Goal: Information Seeking & Learning: Learn about a topic

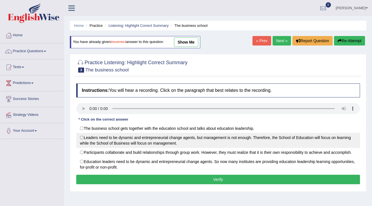
click at [85, 138] on label "Leaders need to be dynamic and entrepreneurial change agents, but management is…" at bounding box center [218, 140] width 284 height 15
radio input "true"
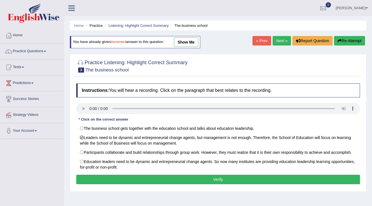
click at [207, 180] on button "Verify" at bounding box center [218, 179] width 284 height 9
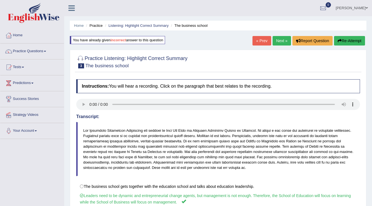
click at [275, 41] on link "Next »" at bounding box center [281, 40] width 18 height 9
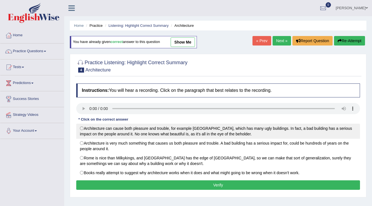
click at [86, 128] on label "Architecture can cause both pleasure and trouble, for example [GEOGRAPHIC_DATA]…" at bounding box center [218, 131] width 284 height 15
radio input "true"
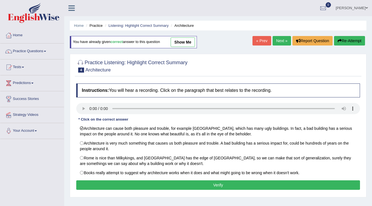
click at [279, 40] on link "Next »" at bounding box center [281, 40] width 18 height 9
click at [165, 183] on button "Verify" at bounding box center [218, 184] width 284 height 9
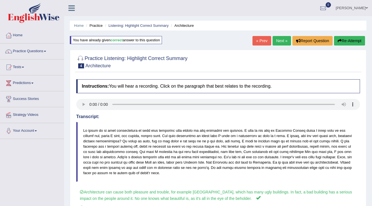
click at [280, 42] on link "Next »" at bounding box center [281, 40] width 18 height 9
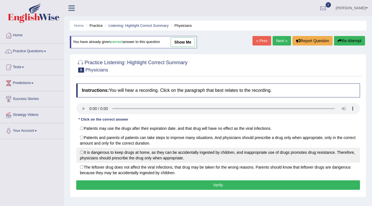
click at [100, 154] on label "It is dangerous to keep drugs at home, as they can be accidentally ingested by …" at bounding box center [218, 155] width 284 height 15
radio input "true"
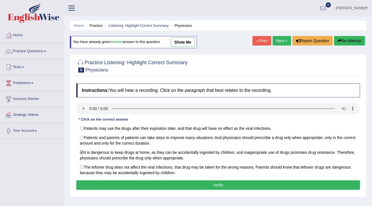
click at [186, 183] on button "Verify" at bounding box center [218, 184] width 284 height 9
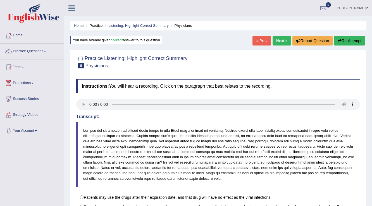
click at [278, 38] on link "Next »" at bounding box center [281, 40] width 18 height 9
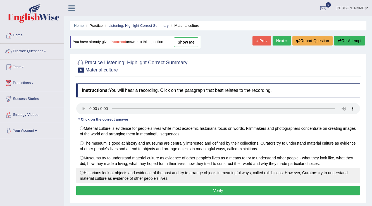
click at [84, 173] on label "Historians look at objects and evidence of the past and try to arrange objects …" at bounding box center [218, 175] width 284 height 15
radio input "true"
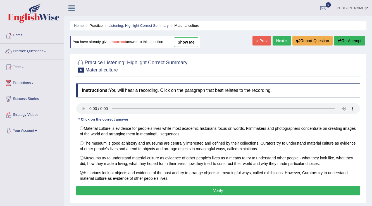
click at [278, 40] on link "Next »" at bounding box center [281, 40] width 18 height 9
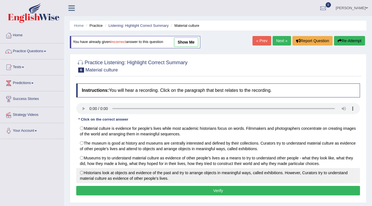
click at [84, 170] on label "Historians look at objects and evidence of the past and try to arrange objects …" at bounding box center [218, 175] width 284 height 15
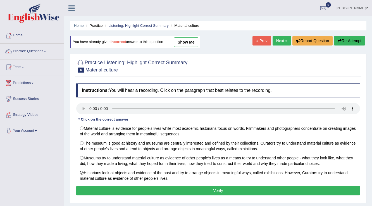
click at [133, 188] on button "Verify" at bounding box center [218, 190] width 284 height 9
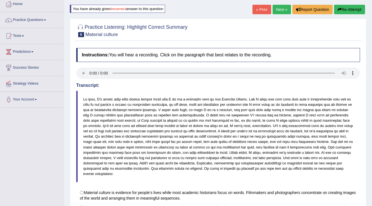
scroll to position [29, 0]
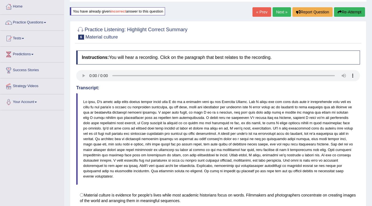
click at [274, 11] on link "Next »" at bounding box center [281, 11] width 18 height 9
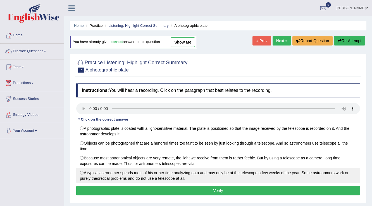
click at [117, 178] on label "A typical astronomer spends most of his or her time analyzing data and may only…" at bounding box center [218, 175] width 284 height 15
radio input "true"
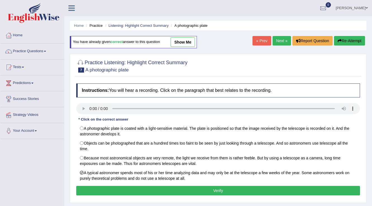
click at [207, 189] on button "Verify" at bounding box center [218, 190] width 284 height 9
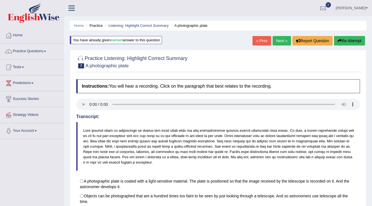
click at [278, 38] on link "Next »" at bounding box center [281, 40] width 18 height 9
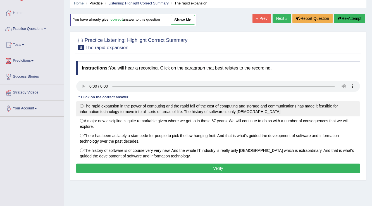
click at [119, 108] on label "The rapid expansion in the power of computing and the rapid fall of the cost of…" at bounding box center [218, 108] width 284 height 15
radio input "true"
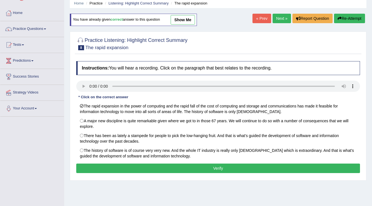
click at [188, 169] on button "Verify" at bounding box center [218, 168] width 284 height 9
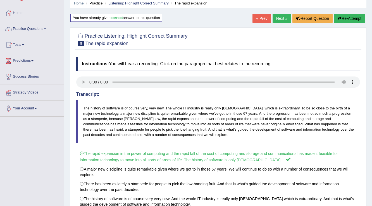
click at [277, 17] on link "Next »" at bounding box center [281, 18] width 18 height 9
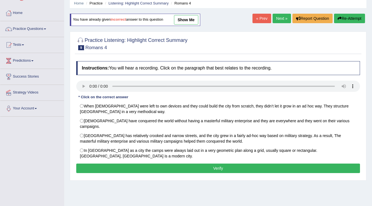
scroll to position [22, 0]
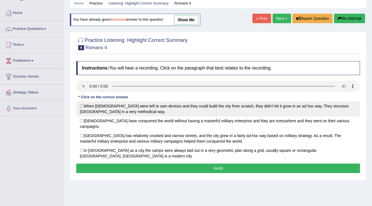
click at [87, 110] on label "When [DEMOGRAPHIC_DATA] were left to own devices and they could build the city …" at bounding box center [218, 108] width 284 height 15
radio input "true"
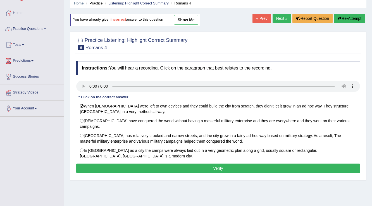
click at [283, 17] on link "Next »" at bounding box center [281, 18] width 18 height 9
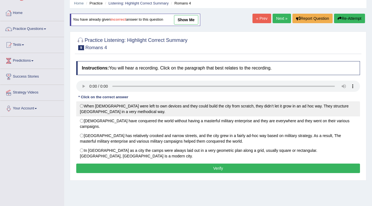
click at [98, 104] on label "When Romans were left to own devices and they could build the city from scratch…" at bounding box center [218, 108] width 284 height 15
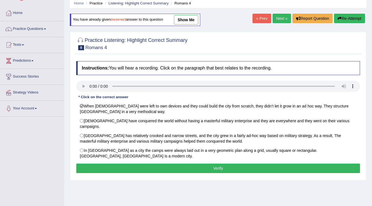
click at [139, 164] on button "Verify" at bounding box center [218, 168] width 284 height 9
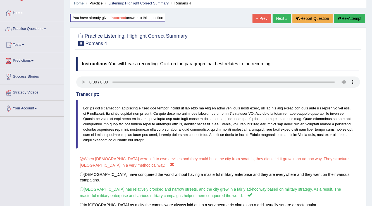
click at [282, 21] on link "Next »" at bounding box center [281, 18] width 18 height 9
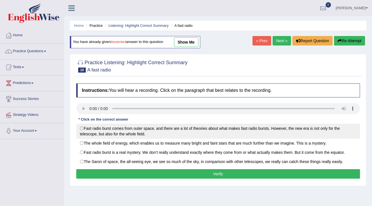
click at [99, 131] on label "Fast radio burst comes from outer space, and there are a lot of theories about …" at bounding box center [218, 131] width 284 height 15
radio input "true"
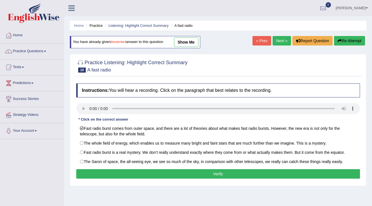
click at [193, 169] on div "Instructions: You will hear a recording. Click on the paragraph that best relat…" at bounding box center [218, 132] width 286 height 102
click at [193, 173] on button "Verify" at bounding box center [218, 173] width 284 height 9
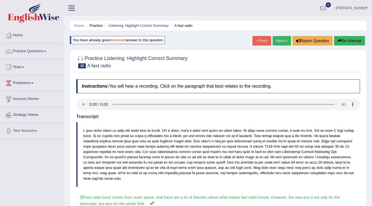
click at [282, 36] on link "Next »" at bounding box center [281, 40] width 18 height 9
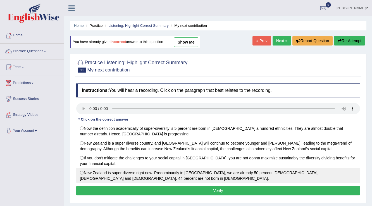
click at [87, 174] on label "New Zealand is super diverse right now. Predominantly in [GEOGRAPHIC_DATA], we …" at bounding box center [218, 175] width 284 height 15
radio input "true"
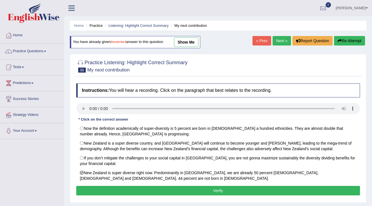
click at [165, 191] on button "Verify" at bounding box center [218, 190] width 284 height 9
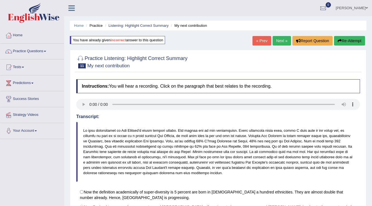
click at [280, 38] on link "Next »" at bounding box center [281, 40] width 18 height 9
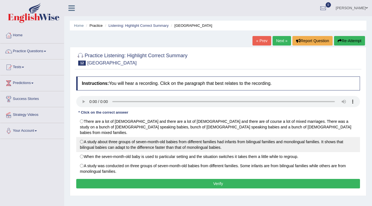
click at [88, 138] on label "A study about three groups of seven-month-old babies from different families ha…" at bounding box center [218, 144] width 284 height 15
radio input "true"
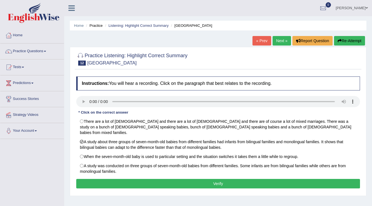
click at [193, 179] on button "Verify" at bounding box center [218, 183] width 284 height 9
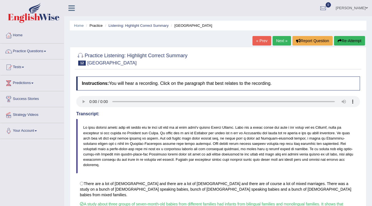
click at [285, 38] on link "Next »" at bounding box center [281, 40] width 18 height 9
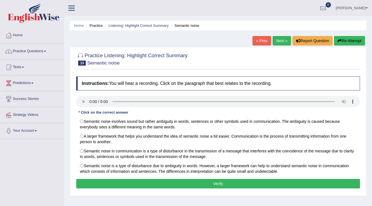
click at [35, 52] on link "Practice Questions" at bounding box center [32, 51] width 64 height 14
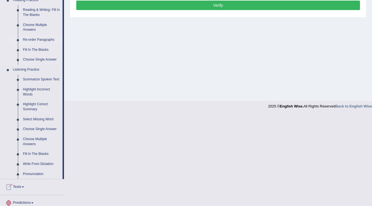
scroll to position [179, 0]
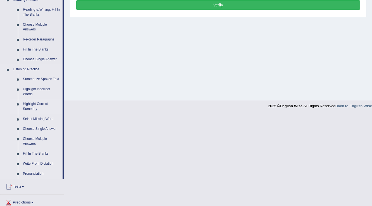
click at [34, 107] on link "Highlight Correct Summary" at bounding box center [41, 106] width 42 height 15
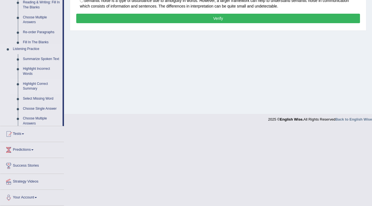
scroll to position [87, 0]
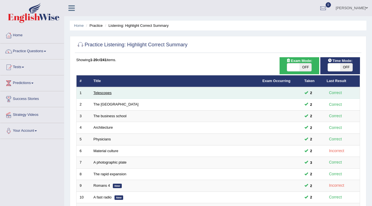
click at [104, 94] on link "Telescopes" at bounding box center [102, 93] width 18 height 4
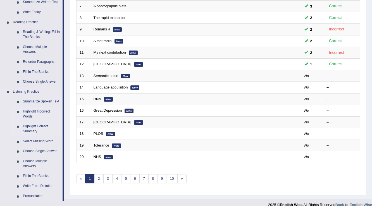
scroll to position [179, 0]
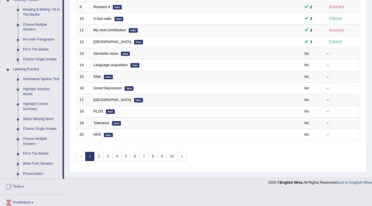
click at [38, 127] on link "Choose Single Answer" at bounding box center [41, 129] width 42 height 10
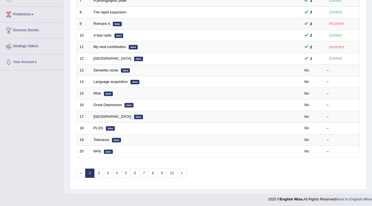
scroll to position [71, 0]
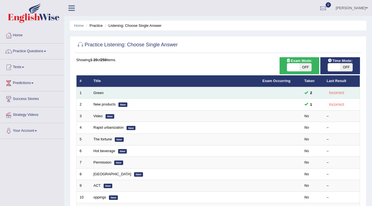
click at [95, 90] on td "Green" at bounding box center [174, 93] width 169 height 12
click at [97, 93] on link "Green" at bounding box center [98, 93] width 10 height 4
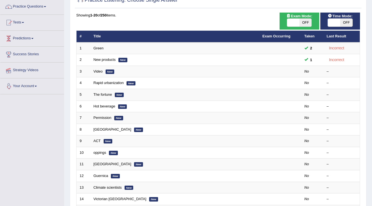
click at [32, 41] on link "Predictions" at bounding box center [32, 38] width 64 height 14
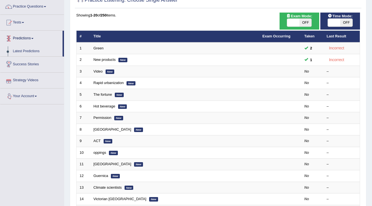
click at [32, 41] on link "Predictions" at bounding box center [31, 38] width 62 height 14
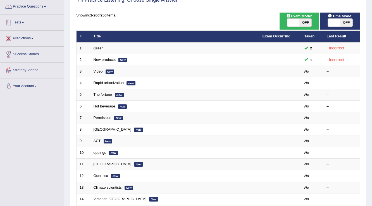
click at [41, 6] on link "Practice Questions" at bounding box center [32, 6] width 64 height 14
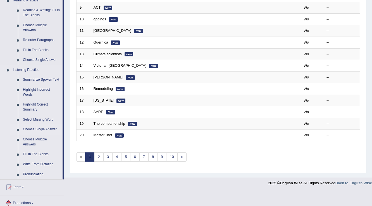
scroll to position [179, 0]
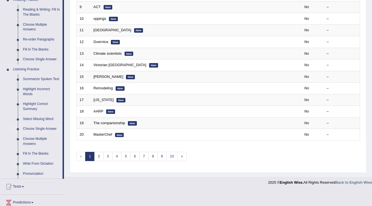
click at [32, 163] on link "Write From Dictation" at bounding box center [41, 164] width 42 height 10
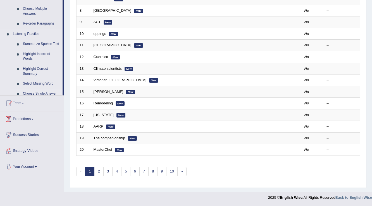
scroll to position [162, 0]
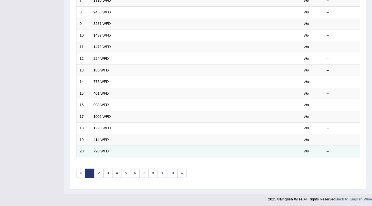
click at [100, 152] on td "798 WFD" at bounding box center [174, 152] width 169 height 12
click at [99, 150] on link "798 WFD" at bounding box center [100, 151] width 15 height 4
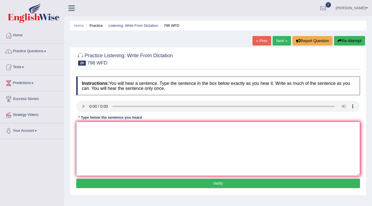
click at [121, 126] on textarea at bounding box center [218, 149] width 284 height 54
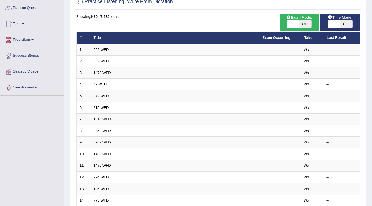
scroll to position [2, 0]
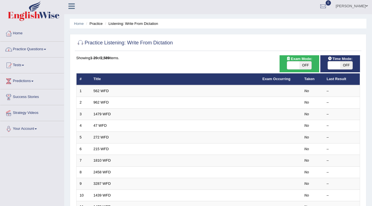
click at [43, 52] on link "Practice Questions" at bounding box center [32, 49] width 64 height 14
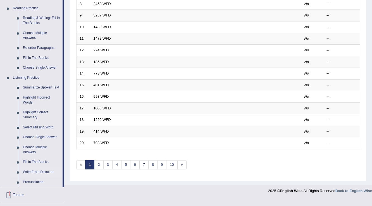
scroll to position [181, 0]
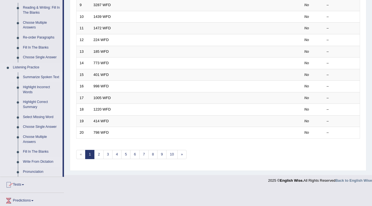
click at [39, 75] on link "Summarize Spoken Text" at bounding box center [41, 77] width 42 height 10
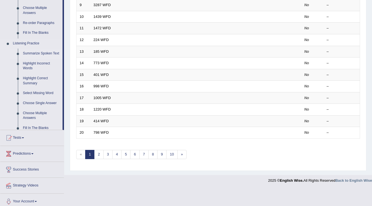
scroll to position [162, 0]
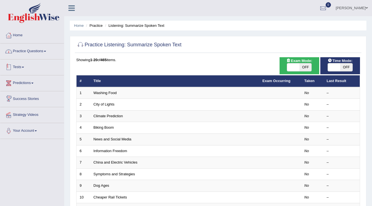
click at [32, 51] on link "Practice Questions" at bounding box center [32, 51] width 64 height 14
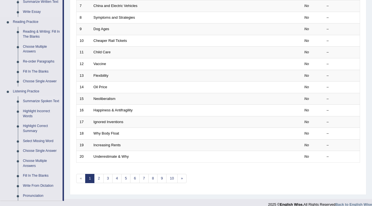
scroll to position [179, 0]
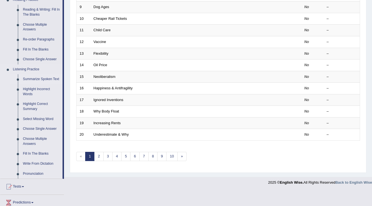
click at [41, 79] on link "Summarize Spoken Text" at bounding box center [41, 79] width 42 height 10
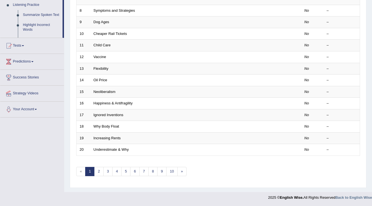
scroll to position [162, 0]
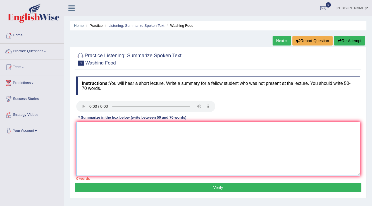
click at [144, 132] on textarea at bounding box center [218, 149] width 284 height 54
click at [96, 128] on textarea at bounding box center [218, 149] width 284 height 54
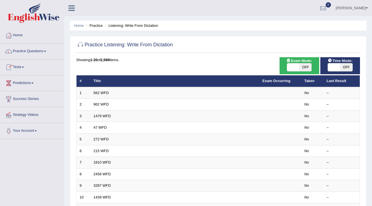
click at [35, 57] on link "Practice Questions" at bounding box center [32, 51] width 64 height 14
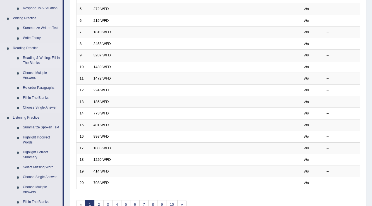
scroll to position [156, 0]
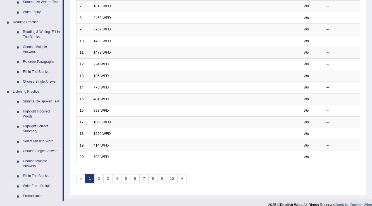
click at [33, 113] on link "Highlight Incorrect Words" at bounding box center [41, 114] width 42 height 15
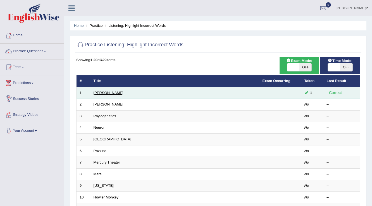
click at [99, 91] on link "Harold" at bounding box center [108, 93] width 30 height 4
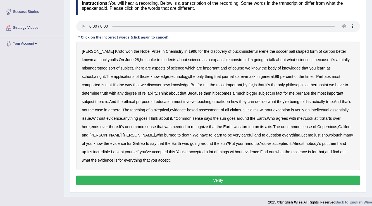
scroll to position [89, 0]
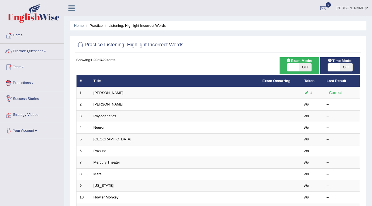
click at [39, 53] on link "Practice Questions" at bounding box center [32, 51] width 64 height 14
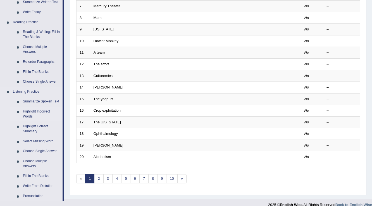
scroll to position [223, 0]
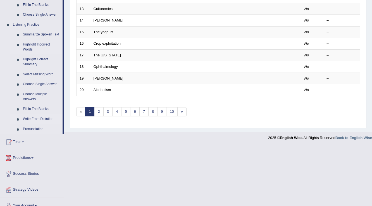
click at [39, 116] on link "Write From Dictation" at bounding box center [41, 119] width 42 height 10
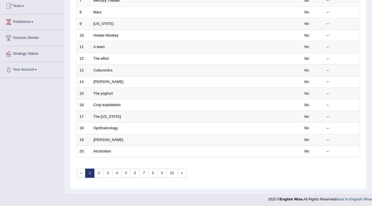
scroll to position [63, 0]
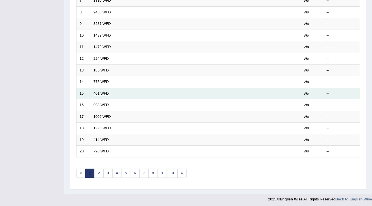
click at [104, 93] on link "401 WFD" at bounding box center [100, 93] width 15 height 4
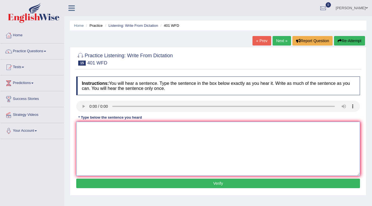
click at [95, 128] on textarea at bounding box center [218, 149] width 284 height 54
click at [108, 131] on textarea at bounding box center [218, 149] width 284 height 54
click at [108, 127] on textarea at bounding box center [218, 149] width 284 height 54
click at [111, 129] on textarea "Student live in" at bounding box center [218, 149] width 284 height 54
type textarea "Student live in a hall of residence during term time."
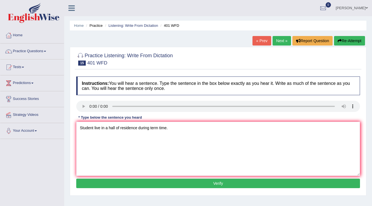
click at [140, 183] on button "Verify" at bounding box center [218, 183] width 284 height 9
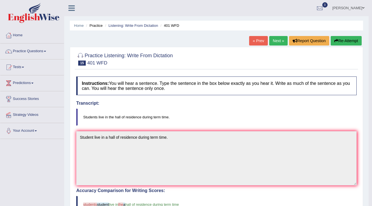
click at [253, 40] on link "« Prev" at bounding box center [258, 40] width 18 height 9
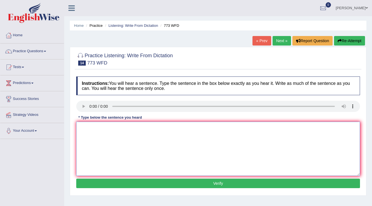
click at [117, 132] on textarea at bounding box center [218, 149] width 284 height 54
click at [99, 135] on textarea at bounding box center [218, 149] width 284 height 54
click at [162, 130] on textarea "Gravity is extraordinarily weak and" at bounding box center [218, 149] width 284 height 54
click at [196, 127] on textarea "Gravity is extraordinarily weak and nearly impossible" at bounding box center [218, 149] width 284 height 54
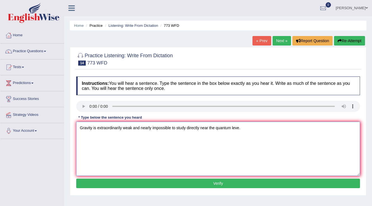
click at [210, 126] on textarea "Gravity is extraordinarily weak and nearly impossible to study directly near th…" at bounding box center [218, 149] width 284 height 54
click at [209, 126] on textarea "Gravity is extraordinarily weak and nearly impossible to study directly near th…" at bounding box center [218, 149] width 284 height 54
click at [241, 123] on textarea "Gravity is extraordinarily weak and nearly impossible to study directly at the …" at bounding box center [218, 149] width 284 height 54
type textarea "Gravity is extraordinarily weak and nearly impossible to study directly at the …"
click at [199, 184] on button "Verify" at bounding box center [218, 183] width 284 height 9
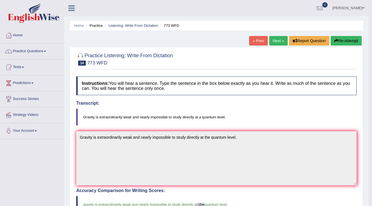
click at [278, 41] on link "Next »" at bounding box center [278, 40] width 18 height 9
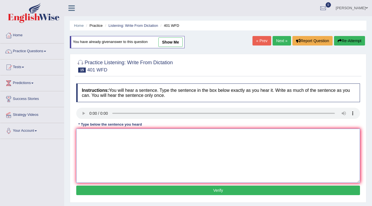
click at [115, 143] on textarea at bounding box center [218, 156] width 284 height 54
click at [266, 39] on link "« Prev" at bounding box center [261, 40] width 18 height 9
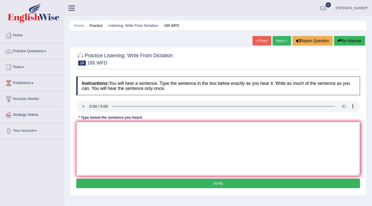
click at [111, 132] on textarea at bounding box center [218, 149] width 284 height 54
click at [108, 140] on textarea at bounding box center [218, 149] width 284 height 54
click at [106, 123] on textarea at bounding box center [218, 149] width 284 height 54
type textarea "Researcher says many students feels stressed and it affects academic results."
click at [175, 185] on button "Verify" at bounding box center [218, 183] width 284 height 9
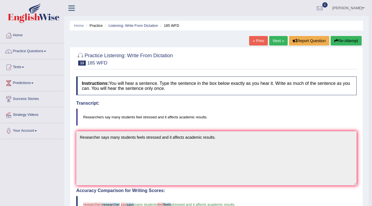
click at [257, 37] on link "« Prev" at bounding box center [258, 40] width 18 height 9
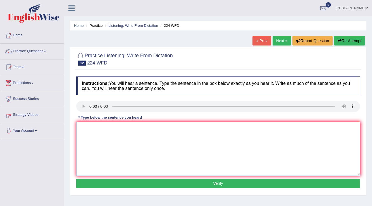
click at [109, 135] on textarea at bounding box center [218, 149] width 284 height 54
click at [133, 128] on textarea "In the winter it gets harsh" at bounding box center [218, 149] width 284 height 54
click at [155, 126] on textarea "In the winter it gets harsh but it won't be" at bounding box center [218, 149] width 284 height 54
type textarea "In the winter it gets harsh but it won't be a issue since there's a heater."
click at [188, 183] on button "Verify" at bounding box center [218, 183] width 284 height 9
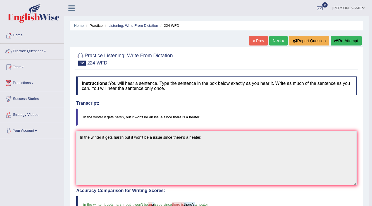
click at [251, 42] on link "« Prev" at bounding box center [258, 40] width 18 height 9
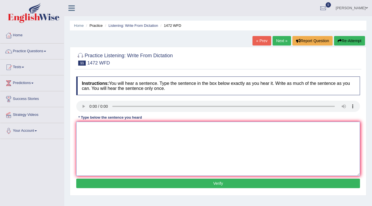
click at [109, 132] on textarea at bounding box center [218, 149] width 284 height 54
type textarea "the local government has adopted a plan for infrastructure development."
click at [176, 180] on button "Verify" at bounding box center [218, 183] width 284 height 9
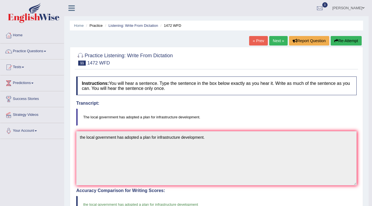
click at [260, 39] on link "« Prev" at bounding box center [258, 40] width 18 height 9
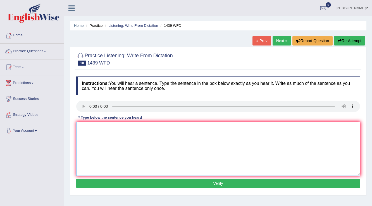
click at [111, 130] on textarea at bounding box center [218, 149] width 284 height 54
click at [118, 128] on textarea "The fiction book" at bounding box center [218, 149] width 284 height 54
type textarea "The fiction books are just passed the counter."
click at [181, 186] on button "Verify" at bounding box center [218, 183] width 284 height 9
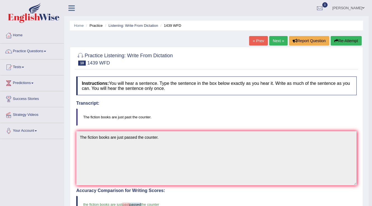
click at [259, 40] on link "« Prev" at bounding box center [258, 40] width 18 height 9
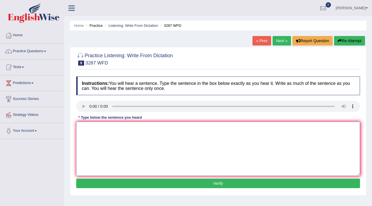
click at [111, 132] on textarea at bounding box center [218, 149] width 284 height 54
type textarea "A new article was published regarding the university last week."
click at [189, 183] on button "Verify" at bounding box center [218, 183] width 284 height 9
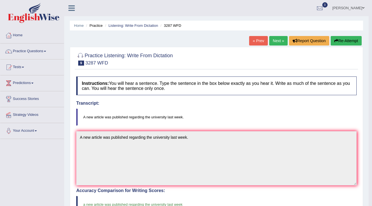
click at [257, 38] on link "« Prev" at bounding box center [258, 40] width 18 height 9
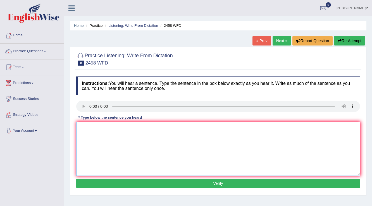
click at [134, 142] on textarea at bounding box center [218, 149] width 284 height 54
click at [104, 128] on textarea "Horses are" at bounding box center [218, 149] width 284 height 54
click at [112, 126] on textarea "Horses are" at bounding box center [218, 149] width 284 height 54
click at [109, 130] on textarea "Horses are" at bounding box center [218, 149] width 284 height 54
type textarea "Horses are nutritions and are growing in popularity every year."
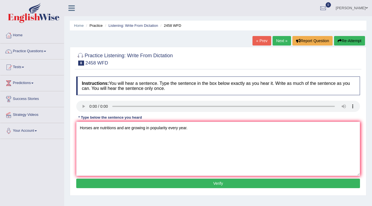
click at [171, 184] on button "Verify" at bounding box center [218, 183] width 284 height 9
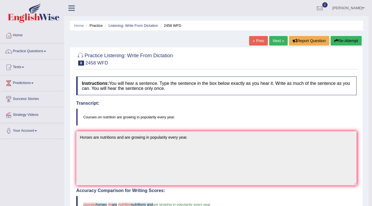
click at [252, 42] on link "« Prev" at bounding box center [258, 40] width 18 height 9
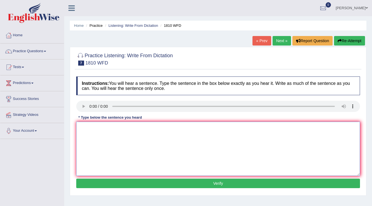
click at [125, 142] on textarea at bounding box center [218, 149] width 284 height 54
click at [108, 131] on textarea at bounding box center [218, 149] width 284 height 54
type textarea "You can borrow a books from the library at the time."
click at [196, 179] on button "Verify" at bounding box center [218, 183] width 284 height 9
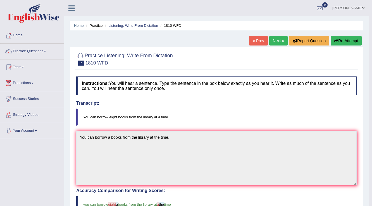
click at [257, 41] on link "« Prev" at bounding box center [258, 40] width 18 height 9
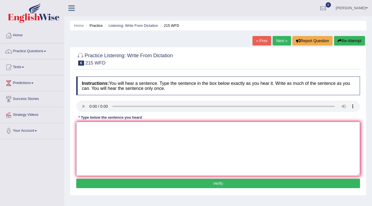
click at [109, 130] on textarea at bounding box center [218, 149] width 284 height 54
click at [102, 135] on textarea at bounding box center [218, 149] width 284 height 54
click at [110, 137] on textarea at bounding box center [218, 149] width 284 height 54
click at [102, 128] on textarea at bounding box center [218, 149] width 284 height 54
type textarea "Scientists found everywhere in the society today."
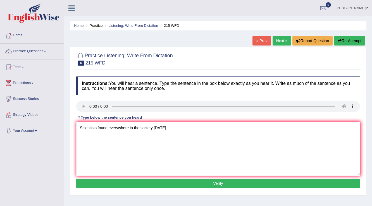
click at [166, 185] on button "Verify" at bounding box center [218, 183] width 284 height 9
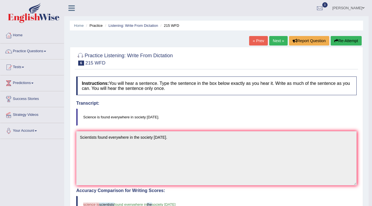
click at [258, 39] on link "« Prev" at bounding box center [258, 40] width 18 height 9
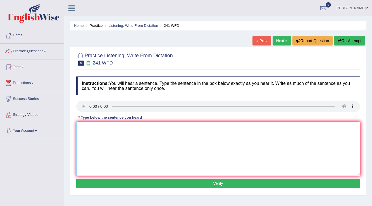
click at [112, 140] on textarea at bounding box center [218, 149] width 284 height 54
type textarea "Please check the information on the website for the opening time."
click at [189, 180] on button "Verify" at bounding box center [218, 183] width 284 height 9
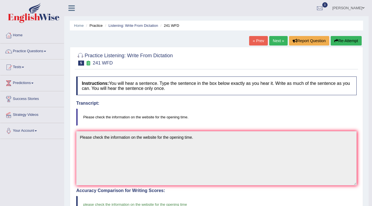
click at [253, 40] on link "« Prev" at bounding box center [258, 40] width 18 height 9
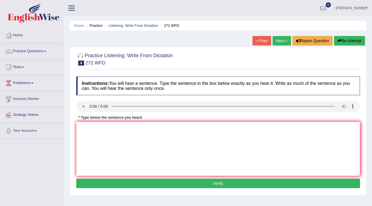
click at [87, 99] on div "Instructions: You will hear a sentence. Type the sentence in the box below exac…" at bounding box center [218, 133] width 286 height 119
click at [96, 125] on textarea at bounding box center [218, 149] width 284 height 54
click at [119, 126] on textarea "The development has negative impact on the environment." at bounding box center [218, 149] width 284 height 54
type textarea "The development has a great negative impact on the environment."
click at [177, 185] on button "Verify" at bounding box center [218, 183] width 284 height 9
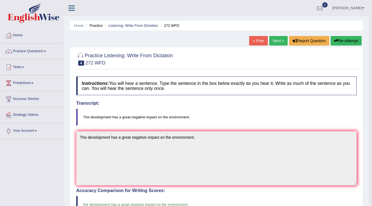
click at [259, 42] on link "« Prev" at bounding box center [258, 40] width 18 height 9
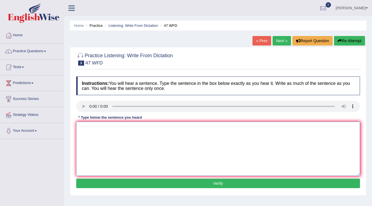
click at [120, 133] on textarea at bounding box center [218, 149] width 284 height 54
click at [104, 127] on textarea "Two drops of solution were heated in a test tube" at bounding box center [218, 149] width 284 height 54
type textarea "Two drops of the solution were heated in a test tube"
click at [186, 179] on button "Verify" at bounding box center [218, 183] width 284 height 9
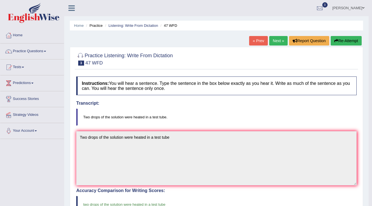
click at [252, 38] on link "« Prev" at bounding box center [258, 40] width 18 height 9
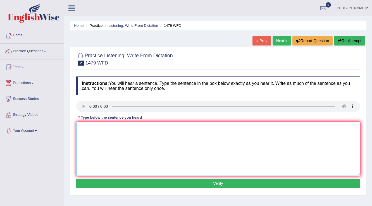
click at [119, 143] on textarea at bounding box center [218, 149] width 284 height 54
click at [215, 128] on textarea "The teacher required students to attend a ceremony near the summber" at bounding box center [218, 149] width 284 height 54
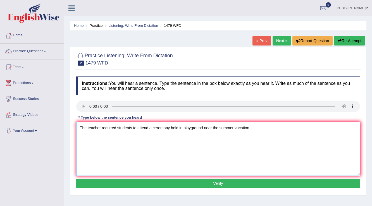
type textarea "The teacher required students to attend a ceremony held in playground near the …"
click at [76, 105] on div "Instructions: You will hear a sentence. Type the sentence in the box below exac…" at bounding box center [218, 133] width 286 height 119
click at [210, 182] on button "Verify" at bounding box center [218, 183] width 284 height 9
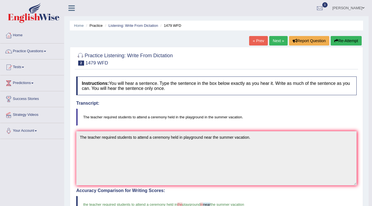
click at [256, 38] on link "« Prev" at bounding box center [258, 40] width 18 height 9
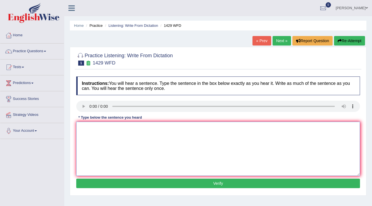
click at [128, 131] on textarea at bounding box center [218, 149] width 284 height 54
drag, startPoint x: 100, startPoint y: 126, endPoint x: 44, endPoint y: 119, distance: 57.3
click at [44, 126] on div "Toggle navigation Home Practice Questions Speaking Practice Read Aloud Repeat S…" at bounding box center [186, 145] width 372 height 290
type textarea "When you attend a job interview punctuality is the key."
click at [210, 187] on button "Verify" at bounding box center [218, 183] width 284 height 9
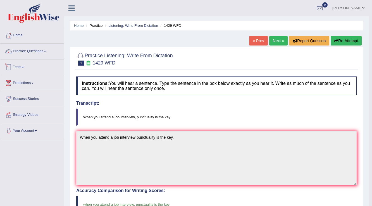
click at [28, 50] on link "Practice Questions" at bounding box center [32, 51] width 64 height 14
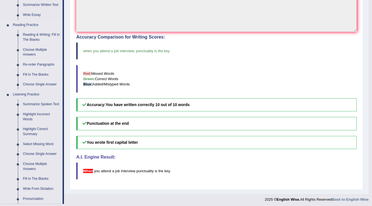
scroll to position [156, 0]
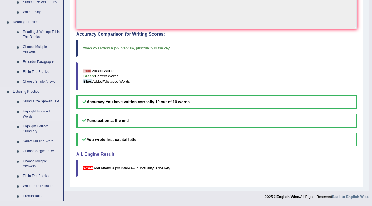
click at [32, 110] on link "Highlight Incorrect Words" at bounding box center [41, 114] width 42 height 15
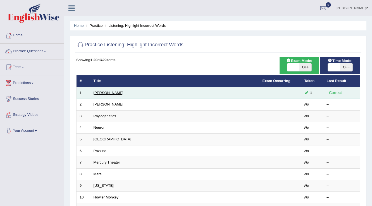
click at [97, 92] on link "[PERSON_NAME]" at bounding box center [108, 93] width 30 height 4
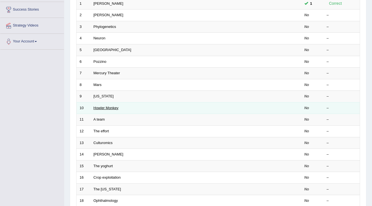
click at [100, 107] on link "Howler Monkey" at bounding box center [105, 108] width 25 height 4
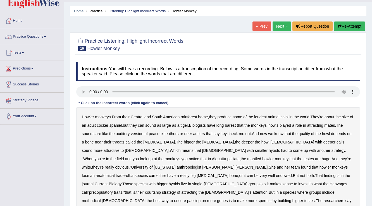
scroll to position [22, 0]
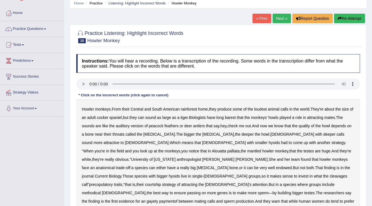
click at [236, 117] on b "barest" at bounding box center [230, 117] width 11 height 4
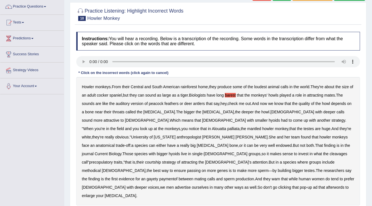
click at [329, 155] on b "cleavages" at bounding box center [338, 154] width 18 height 4
click at [292, 168] on b "bigger" at bounding box center [297, 170] width 11 height 4
click at [304, 168] on b "testes" at bounding box center [309, 170] width 10 height 4
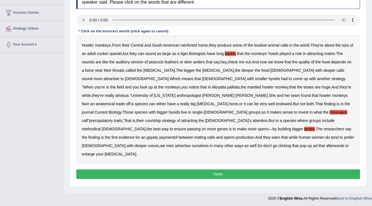
scroll to position [87, 0]
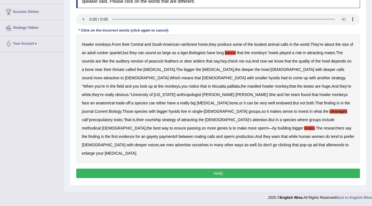
click at [326, 143] on b "afterwords" at bounding box center [335, 145] width 18 height 4
click at [224, 169] on button "Verify" at bounding box center [218, 173] width 284 height 9
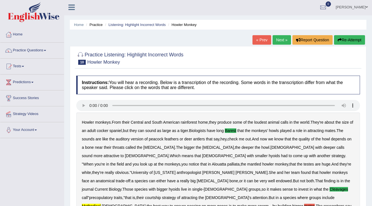
scroll to position [0, 0]
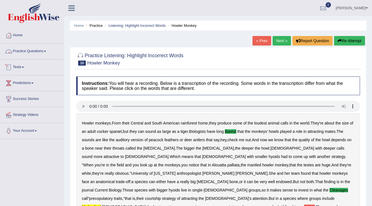
click at [27, 51] on link "Practice Questions" at bounding box center [32, 51] width 64 height 14
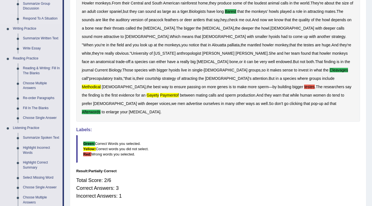
scroll to position [156, 0]
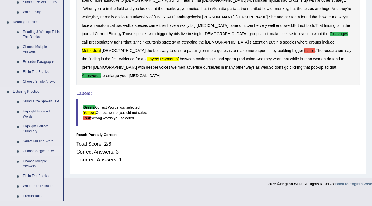
click at [43, 150] on link "Choose Single Answer" at bounding box center [41, 151] width 42 height 10
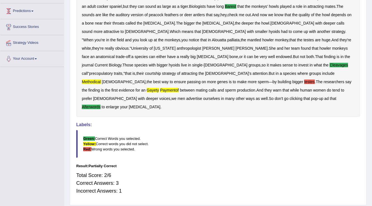
scroll to position [78, 0]
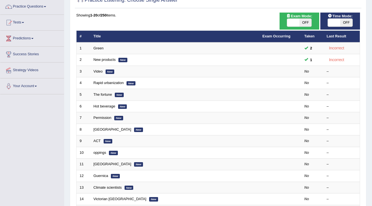
click at [95, 45] on td "Green" at bounding box center [174, 48] width 169 height 12
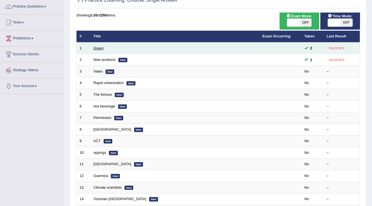
click at [98, 49] on link "Green" at bounding box center [98, 48] width 10 height 4
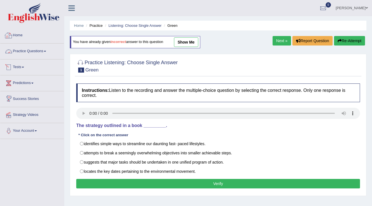
click at [37, 49] on link "Practice Questions" at bounding box center [32, 51] width 64 height 14
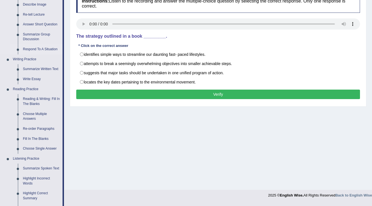
scroll to position [156, 0]
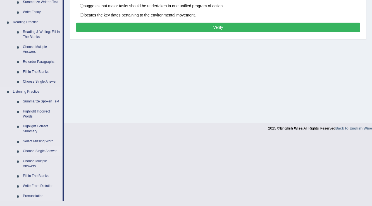
click at [48, 151] on link "Choose Single Answer" at bounding box center [41, 151] width 42 height 10
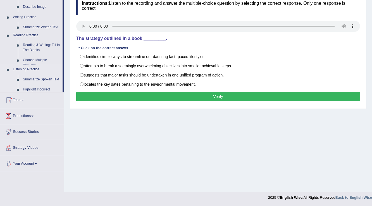
scroll to position [87, 0]
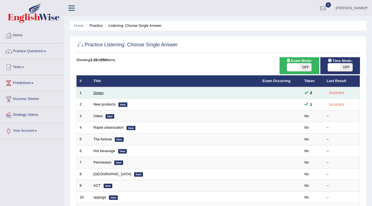
click at [96, 92] on link "Green" at bounding box center [98, 93] width 10 height 4
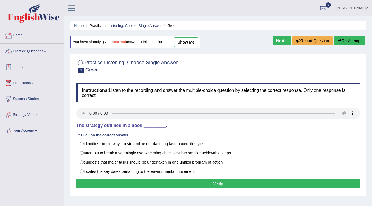
click at [29, 52] on link "Practice Questions" at bounding box center [32, 51] width 64 height 14
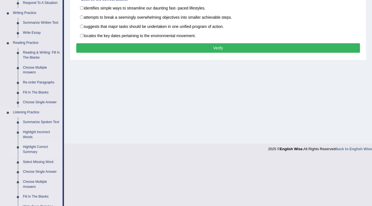
scroll to position [134, 0]
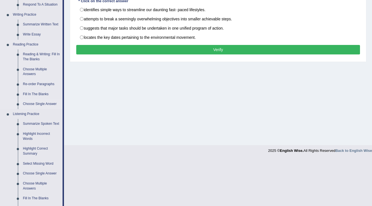
click at [40, 103] on link "Choose Single Answer" at bounding box center [41, 104] width 42 height 10
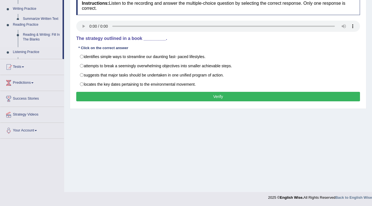
scroll to position [87, 0]
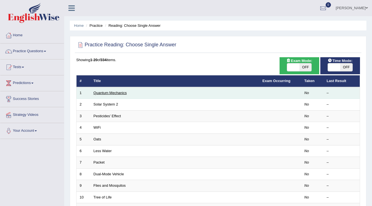
click at [114, 91] on link "Quantum Mechanics" at bounding box center [109, 93] width 33 height 4
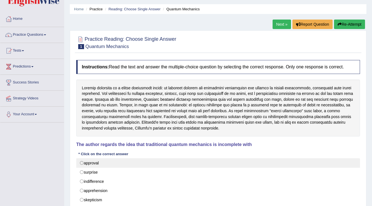
scroll to position [67, 0]
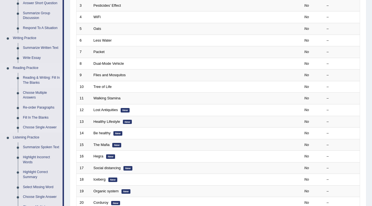
scroll to position [134, 0]
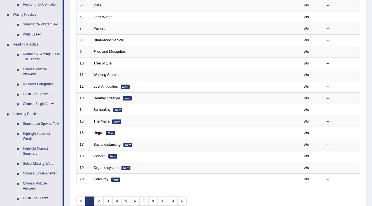
click at [32, 24] on link "Summarize Written Text" at bounding box center [41, 25] width 42 height 10
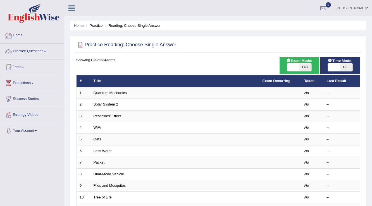
click at [41, 49] on link "Practice Questions" at bounding box center [32, 51] width 64 height 14
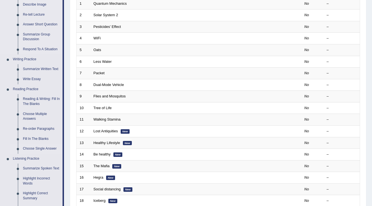
scroll to position [156, 0]
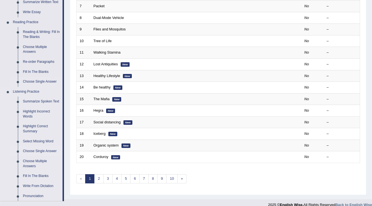
click at [36, 152] on link "Choose Single Answer" at bounding box center [41, 151] width 42 height 10
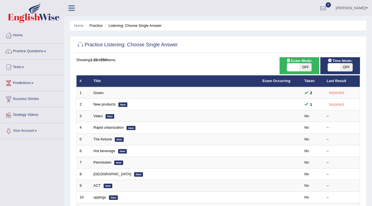
click at [351, 6] on link "[PERSON_NAME]" at bounding box center [351, 7] width 40 height 15
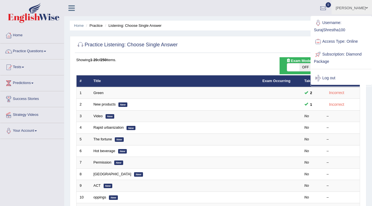
click at [330, 78] on link "Log out" at bounding box center [341, 78] width 60 height 13
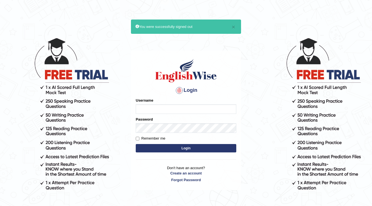
click at [203, 112] on input "Username" at bounding box center [186, 108] width 100 height 9
click at [176, 107] on input "Username" at bounding box center [186, 108] width 100 height 9
click at [137, 74] on h1 at bounding box center [186, 70] width 100 height 25
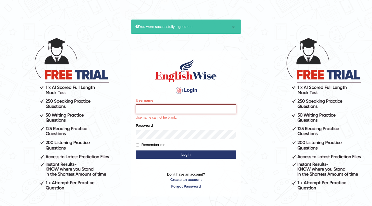
click at [214, 111] on input "Username" at bounding box center [186, 108] width 100 height 9
type input "surajshrestha100"
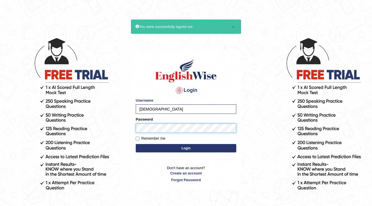
click at [136, 144] on button "Login" at bounding box center [186, 148] width 100 height 8
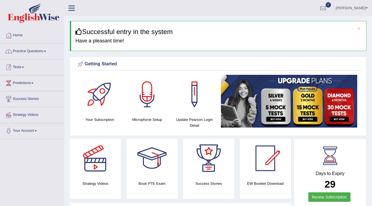
click at [26, 49] on link "Practice Questions" at bounding box center [32, 51] width 64 height 14
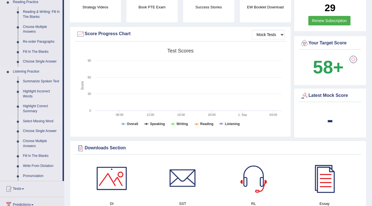
scroll to position [179, 0]
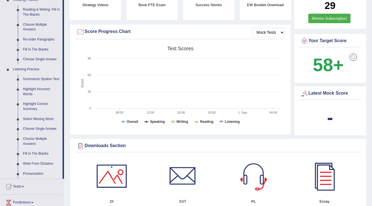
click at [36, 161] on link "Write From Dictation" at bounding box center [41, 164] width 42 height 10
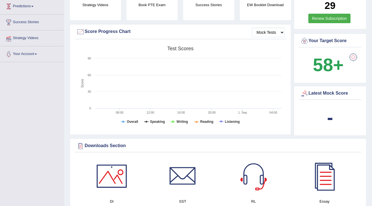
scroll to position [63, 0]
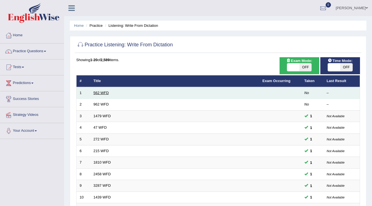
click at [105, 92] on link "562 WFD" at bounding box center [100, 93] width 15 height 4
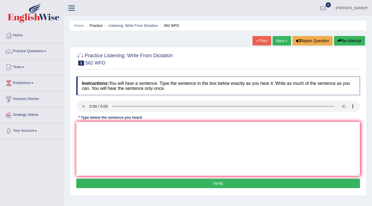
click at [112, 147] on textarea at bounding box center [218, 149] width 284 height 54
click at [96, 129] on textarea at bounding box center [218, 149] width 284 height 54
type textarea "The gap between rich and the poor doesn't decrease."
click at [152, 182] on button "Verify" at bounding box center [218, 183] width 284 height 9
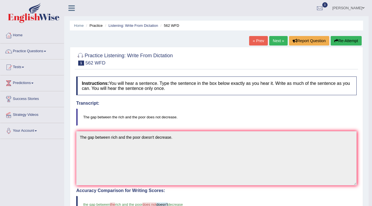
click at [280, 39] on link "Next »" at bounding box center [278, 40] width 18 height 9
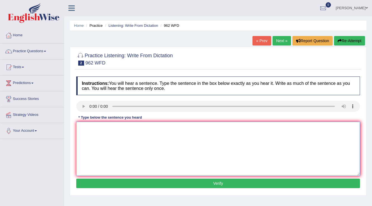
click at [116, 143] on textarea at bounding box center [218, 149] width 284 height 54
click at [198, 128] on textarea "if you have any question about the exam please raise your hands." at bounding box center [218, 149] width 284 height 54
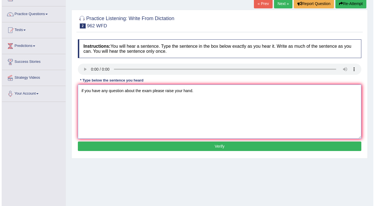
scroll to position [45, 0]
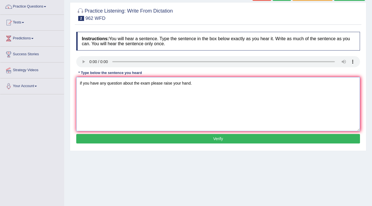
type textarea "if you have any question about the exam please raise your hand."
click at [186, 136] on button "Verify" at bounding box center [218, 138] width 284 height 9
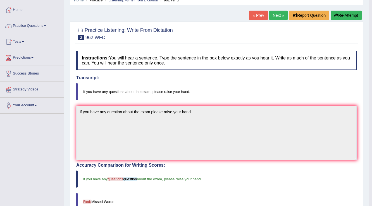
scroll to position [0, 0]
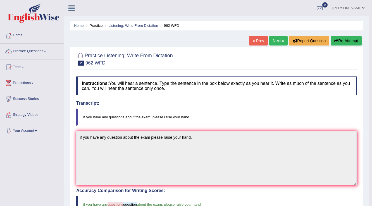
click at [285, 42] on link "Next »" at bounding box center [278, 40] width 18 height 9
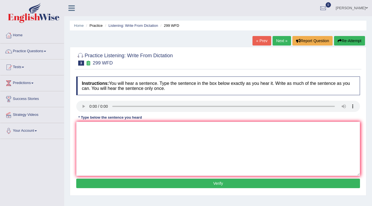
click at [103, 121] on div "Instructions: You will hear a sentence. Type the sentence in the box below exac…" at bounding box center [218, 133] width 286 height 119
click at [108, 128] on textarea at bounding box center [218, 149] width 284 height 54
click at [173, 124] on textarea "student representative will be visiting class" at bounding box center [218, 149] width 284 height 54
click at [143, 127] on textarea "student representative will be visiting class with voting forms." at bounding box center [218, 149] width 284 height 54
click at [145, 127] on textarea "student representative will be visiting class with voting forms." at bounding box center [218, 149] width 284 height 54
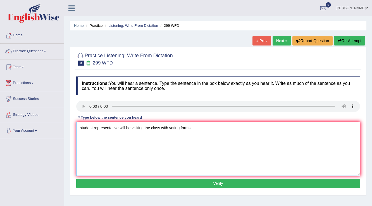
type textarea "student representative will be visiting the class with voting forms."
click at [148, 181] on button "Verify" at bounding box center [218, 183] width 284 height 9
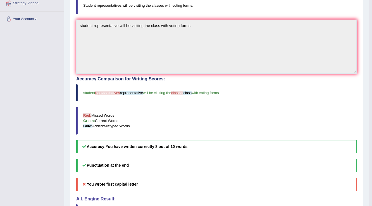
scroll to position [22, 0]
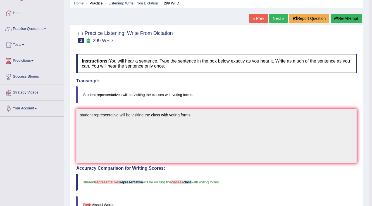
click at [272, 18] on link "Next »" at bounding box center [278, 18] width 18 height 9
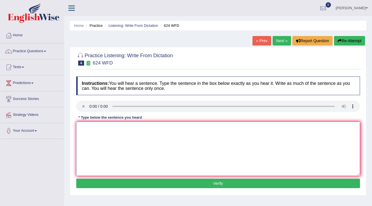
click at [98, 126] on textarea at bounding box center [218, 149] width 284 height 54
type textarea "a"
click at [110, 129] on textarea "Our courses" at bounding box center [218, 149] width 284 height 54
click at [117, 129] on textarea "Our courses have" at bounding box center [218, 149] width 284 height 54
type textarea "Our courses helped to improve critical thinking and independant learning skills."
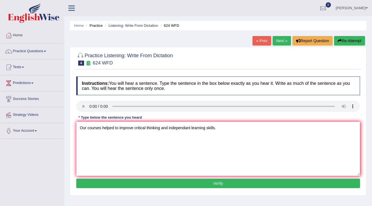
click at [136, 181] on button "Verify" at bounding box center [218, 183] width 284 height 9
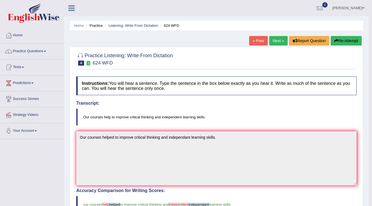
click at [276, 39] on link "Next »" at bounding box center [278, 40] width 18 height 9
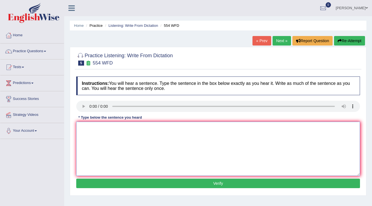
click at [92, 122] on textarea at bounding box center [218, 149] width 284 height 54
type textarea "we are able to work in a team."
click at [137, 180] on button "Verify" at bounding box center [218, 183] width 284 height 9
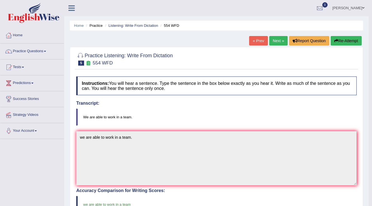
click at [279, 34] on div "Home Practice Listening: Write From Dictation 554 WFD « Prev Next » Report Ques…" at bounding box center [216, 173] width 304 height 347
click at [279, 41] on link "Next »" at bounding box center [278, 40] width 18 height 9
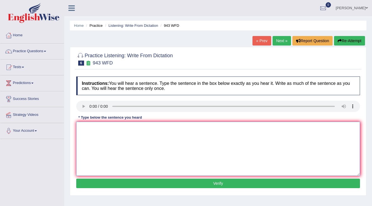
click at [98, 127] on textarea at bounding box center [218, 149] width 284 height 54
click at [159, 126] on textarea "Farming methods across the world have been greatly developed recently." at bounding box center [218, 149] width 284 height 54
type textarea "Farming methods across the world have greatly developed recently."
click at [175, 185] on button "Verify" at bounding box center [218, 183] width 284 height 9
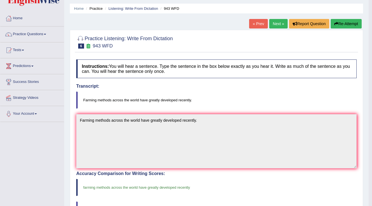
scroll to position [22, 0]
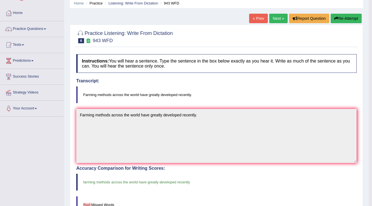
click at [281, 16] on link "Next »" at bounding box center [278, 18] width 18 height 9
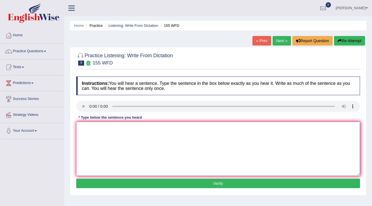
click at [110, 128] on textarea at bounding box center [218, 149] width 284 height 54
click at [143, 128] on textarea "important details from the agreement are missing in the summary." at bounding box center [218, 149] width 284 height 54
type textarea "important details from the argument are missing in the summary."
click at [182, 184] on button "Verify" at bounding box center [218, 183] width 284 height 9
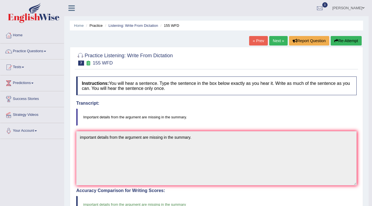
click at [273, 37] on link "Next »" at bounding box center [278, 40] width 18 height 9
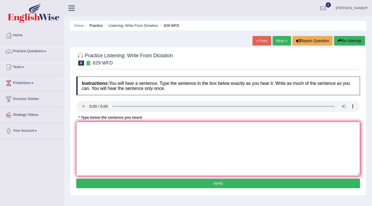
click at [109, 132] on textarea at bounding box center [218, 149] width 284 height 54
click at [173, 127] on textarea "Please provide the report to support the idea" at bounding box center [218, 149] width 284 height 54
click at [166, 126] on textarea "Please provide the report to support your idea for these arguements." at bounding box center [218, 149] width 284 height 54
type textarea "Please provide the report to support your idea of these arguements."
click at [123, 183] on button "Verify" at bounding box center [218, 183] width 284 height 9
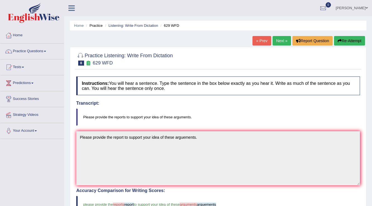
click at [277, 42] on link "Next »" at bounding box center [281, 40] width 18 height 9
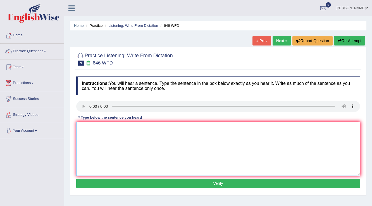
click at [112, 129] on textarea at bounding box center [218, 149] width 284 height 54
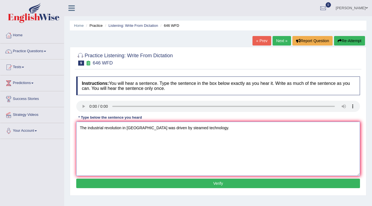
type textarea "The industrial revolution in europe was driven by steamed technology."
click at [183, 182] on button "Verify" at bounding box center [218, 183] width 284 height 9
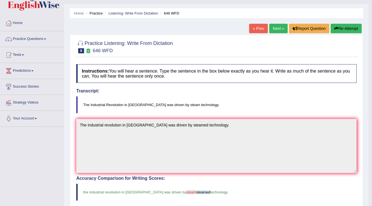
scroll to position [22, 0]
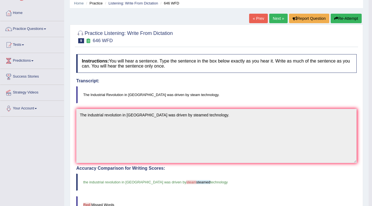
click at [278, 17] on link "Next »" at bounding box center [278, 18] width 18 height 9
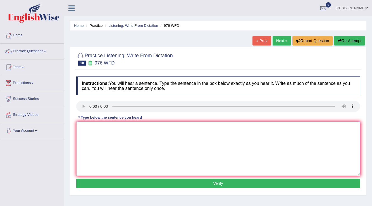
drag, startPoint x: 125, startPoint y: 139, endPoint x: 119, endPoint y: 138, distance: 5.4
click at [125, 139] on textarea at bounding box center [218, 149] width 284 height 54
click at [102, 126] on textarea "The study of economy is tricky subject to research." at bounding box center [218, 149] width 284 height 54
click at [130, 127] on textarea "The study of the economy is tricky subject to research." at bounding box center [218, 149] width 284 height 54
type textarea "The study of the economy is a tricky subject to research."
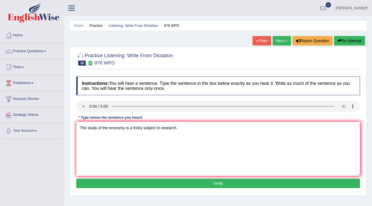
click at [163, 182] on button "Verify" at bounding box center [218, 183] width 284 height 9
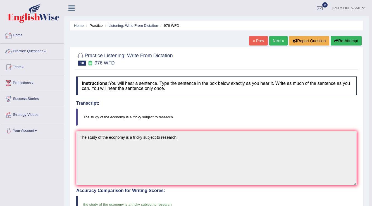
click at [38, 51] on link "Practice Questions" at bounding box center [32, 51] width 64 height 14
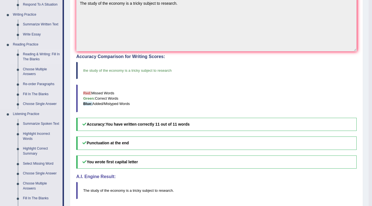
scroll to position [179, 0]
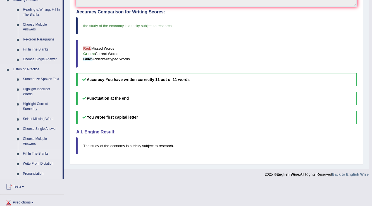
click at [36, 151] on link "Fill In The Blanks" at bounding box center [41, 154] width 42 height 10
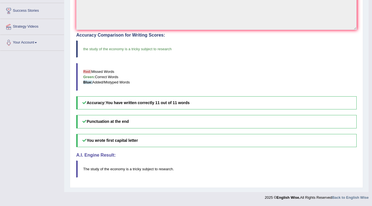
scroll to position [120, 0]
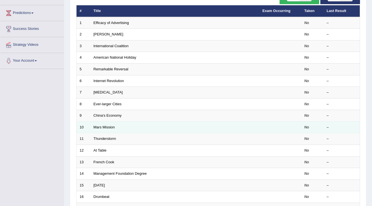
scroll to position [112, 0]
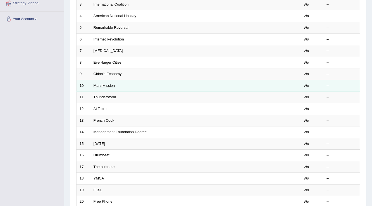
click at [101, 84] on link "Mars Mission" at bounding box center [103, 85] width 21 height 4
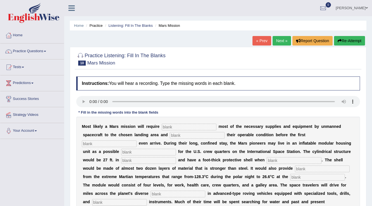
click at [179, 125] on input "text" at bounding box center [189, 127] width 55 height 7
type input "transporting"
click at [186, 135] on input "text" at bounding box center [197, 135] width 55 height 7
type input "confirming"
click at [124, 145] on input "text" at bounding box center [109, 143] width 55 height 7
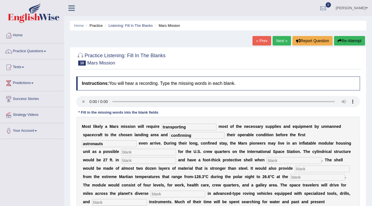
type input "astronauts"
click at [161, 152] on input "text" at bounding box center [148, 152] width 55 height 7
type input "replacement"
click at [162, 157] on input "text" at bounding box center [148, 160] width 55 height 7
type input "diameter"
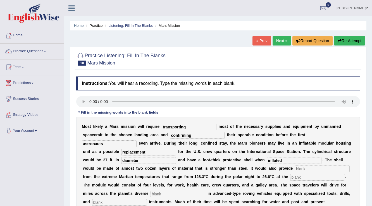
type input "inflated"
type input "insulation"
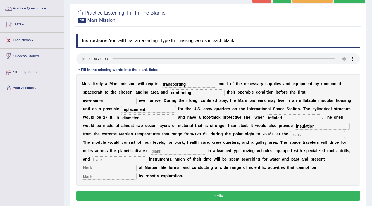
scroll to position [45, 0]
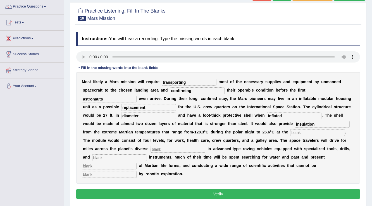
click at [313, 131] on input "text" at bounding box center [317, 132] width 55 height 7
type input "equator"
type input "terrain"
type input "analyticla"
type input "evidence"
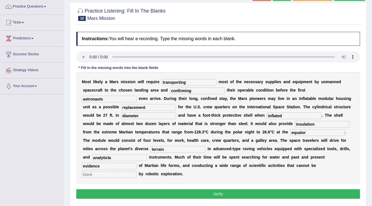
click at [109, 155] on input "analyticla" at bounding box center [119, 157] width 55 height 7
type input "analytical"
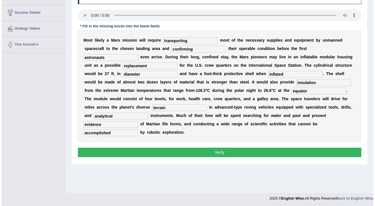
scroll to position [87, 0]
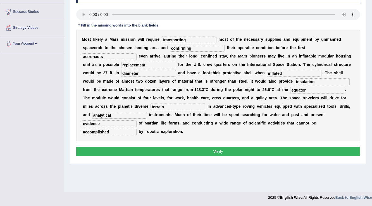
type input "accomplished"
click at [146, 153] on button "Verify" at bounding box center [218, 151] width 284 height 9
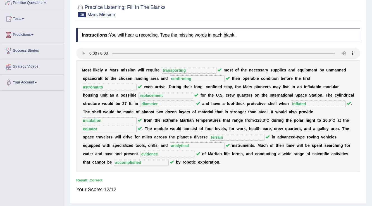
scroll to position [0, 0]
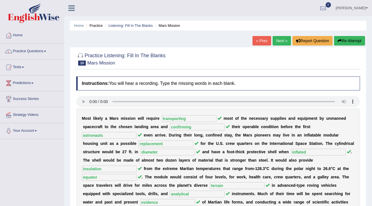
click at [278, 40] on link "Next »" at bounding box center [281, 40] width 18 height 9
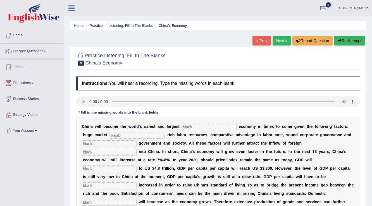
click at [211, 126] on input "text" at bounding box center [209, 127] width 55 height 7
type input "investment"
type input "potential"
type input "stable"
type input "capital"
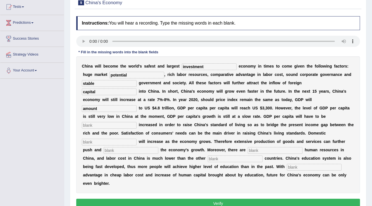
scroll to position [67, 0]
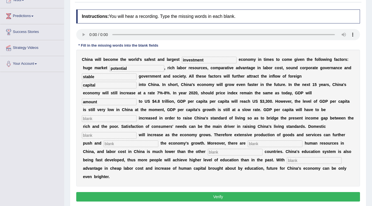
type input "amount"
drag, startPoint x: 122, startPoint y: 121, endPoint x: 117, endPoint y: 122, distance: 5.1
click at [117, 122] on div "C h i n a w i l l b e c o m e t h e w o r l d ' s s a f e s t a n d l a r g e s…" at bounding box center [218, 118] width 284 height 137
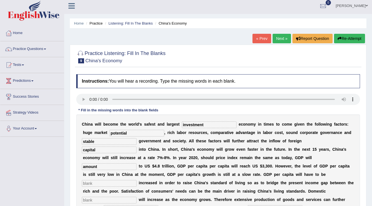
scroll to position [0, 0]
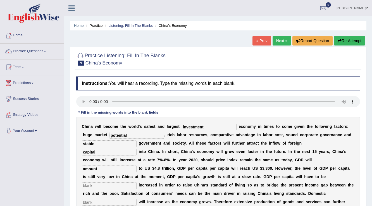
click at [360, 7] on link "Suraj Shrestha" at bounding box center [351, 7] width 40 height 15
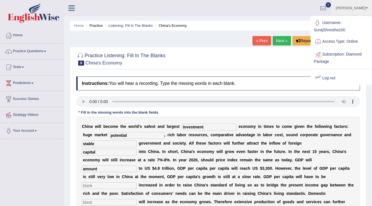
click at [332, 76] on link "Log out" at bounding box center [341, 78] width 60 height 13
